Goal: Task Accomplishment & Management: Use online tool/utility

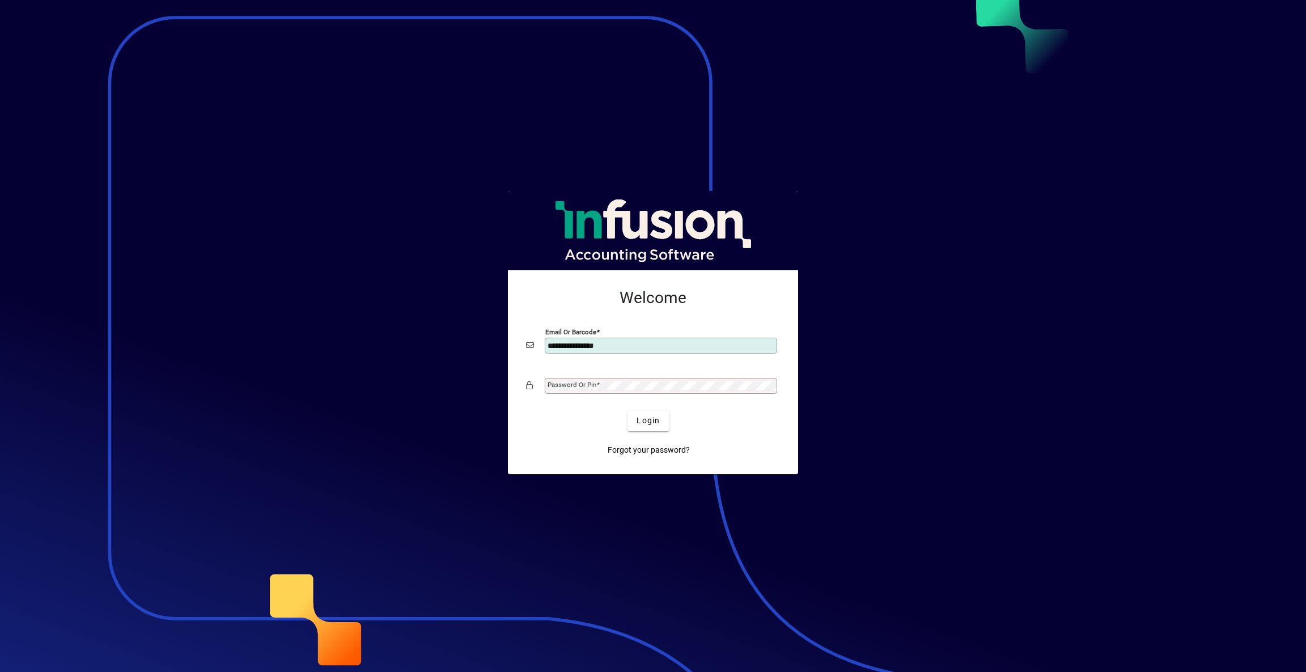
type input "**********"
click at [641, 426] on span "Login" at bounding box center [648, 421] width 23 height 12
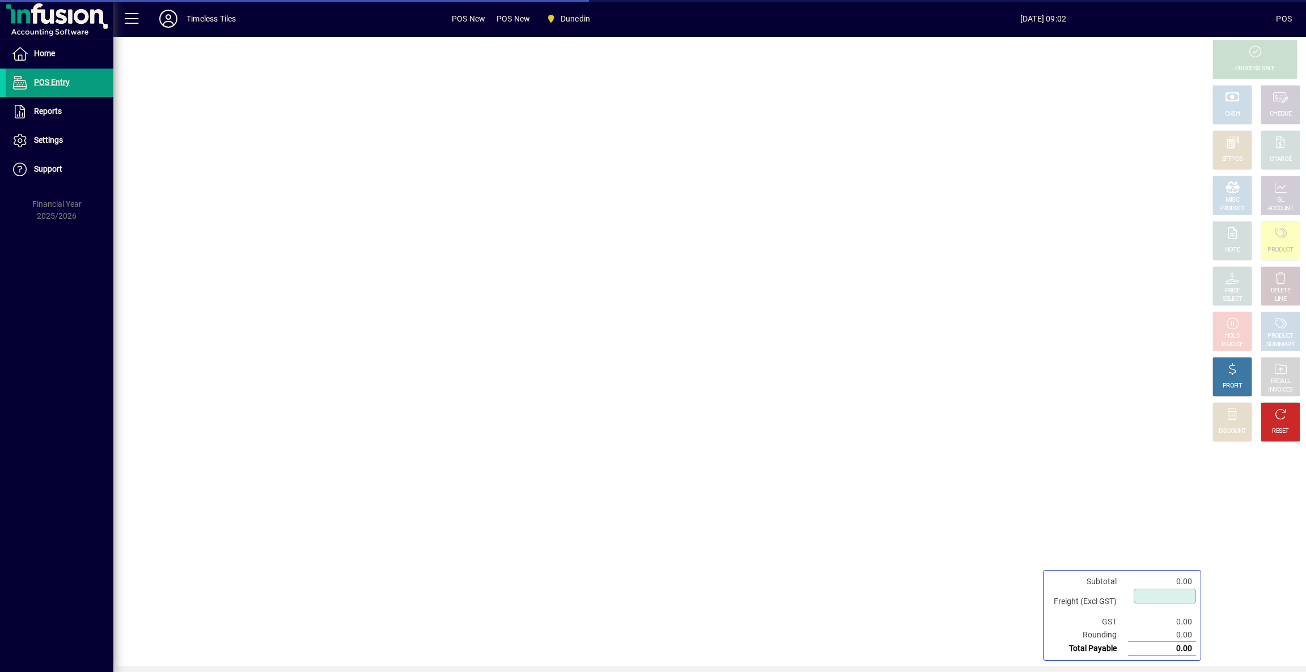
type input "****"
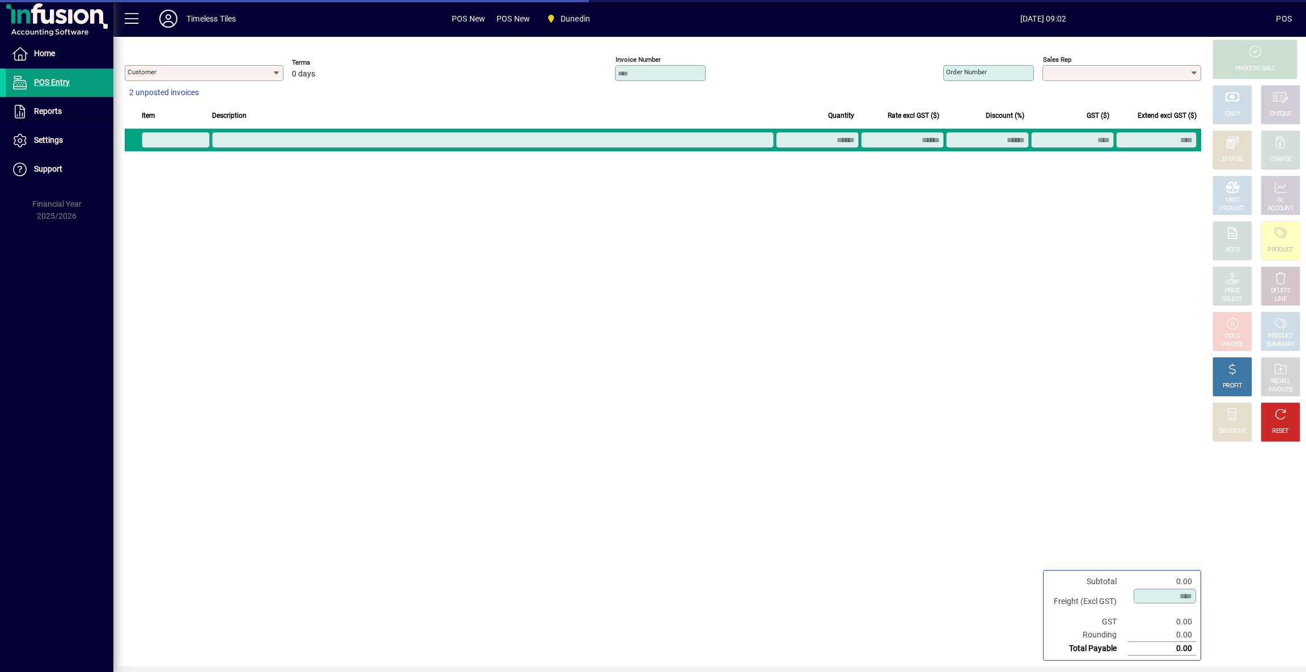
type input "**********"
